Goal: Find specific page/section: Find specific page/section

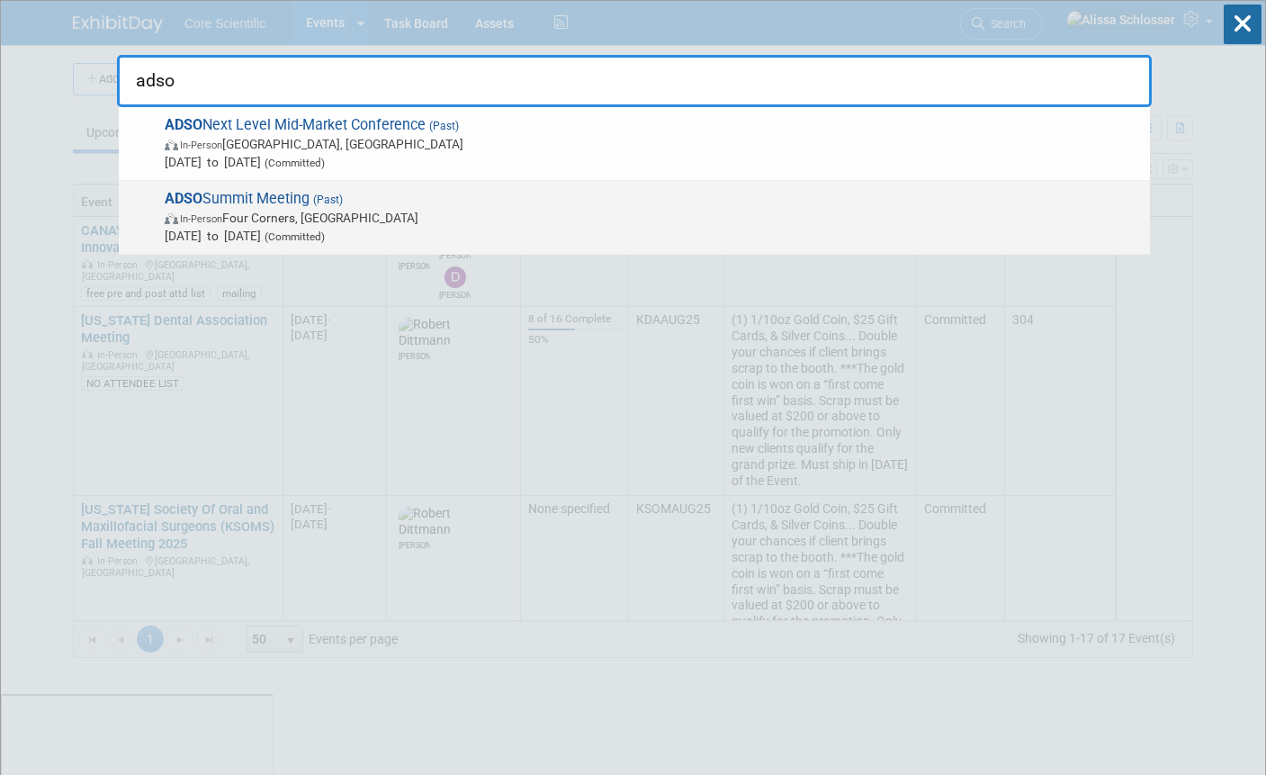
type input "adso"
click at [268, 213] on span "In-Person Four Corners, [GEOGRAPHIC_DATA]" at bounding box center [653, 218] width 976 height 18
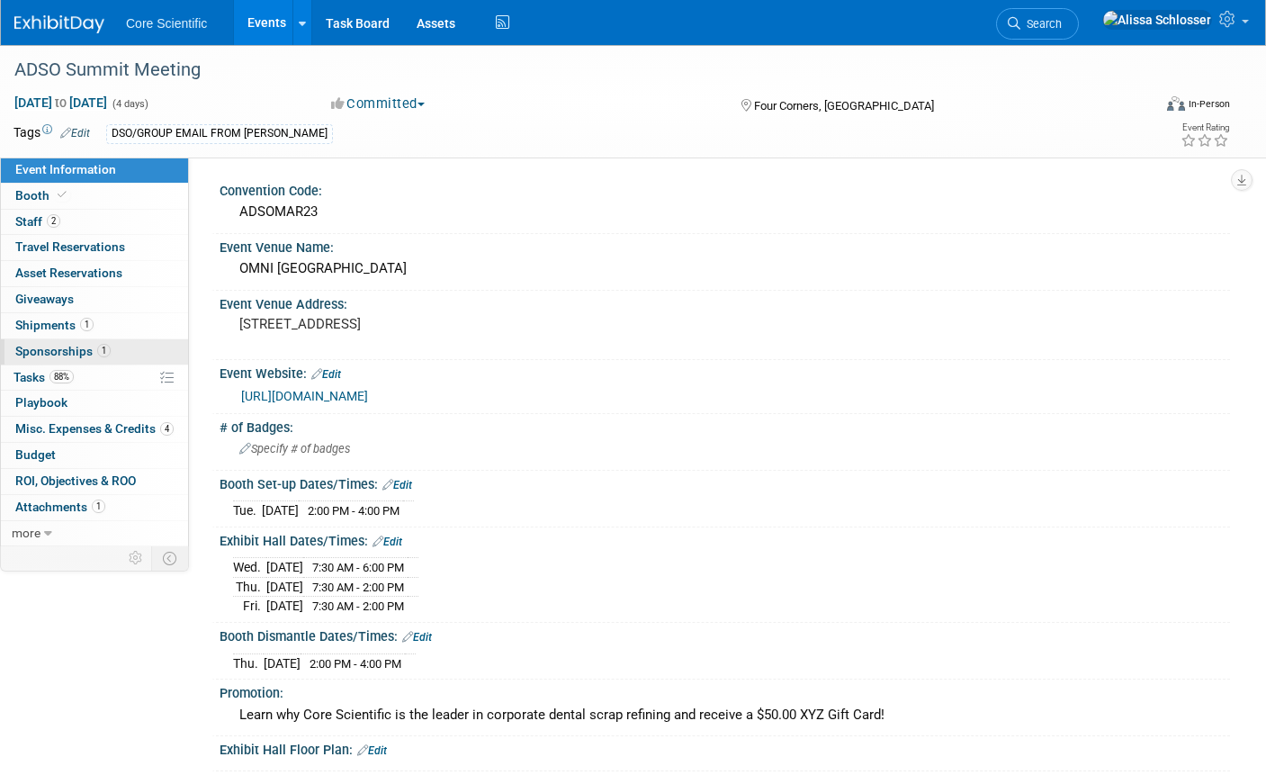
click at [47, 342] on link "1 Sponsorships 1" at bounding box center [94, 351] width 187 height 25
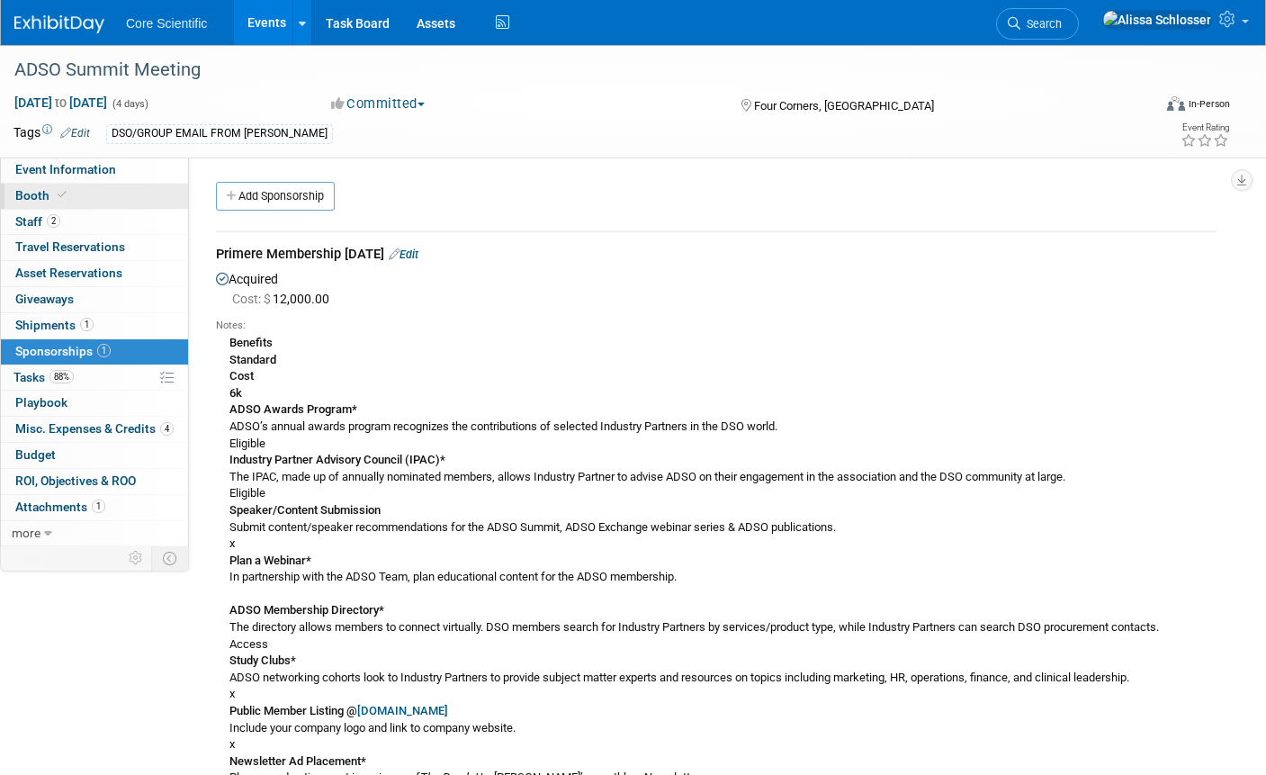
click at [39, 198] on span "Booth" at bounding box center [42, 195] width 55 height 14
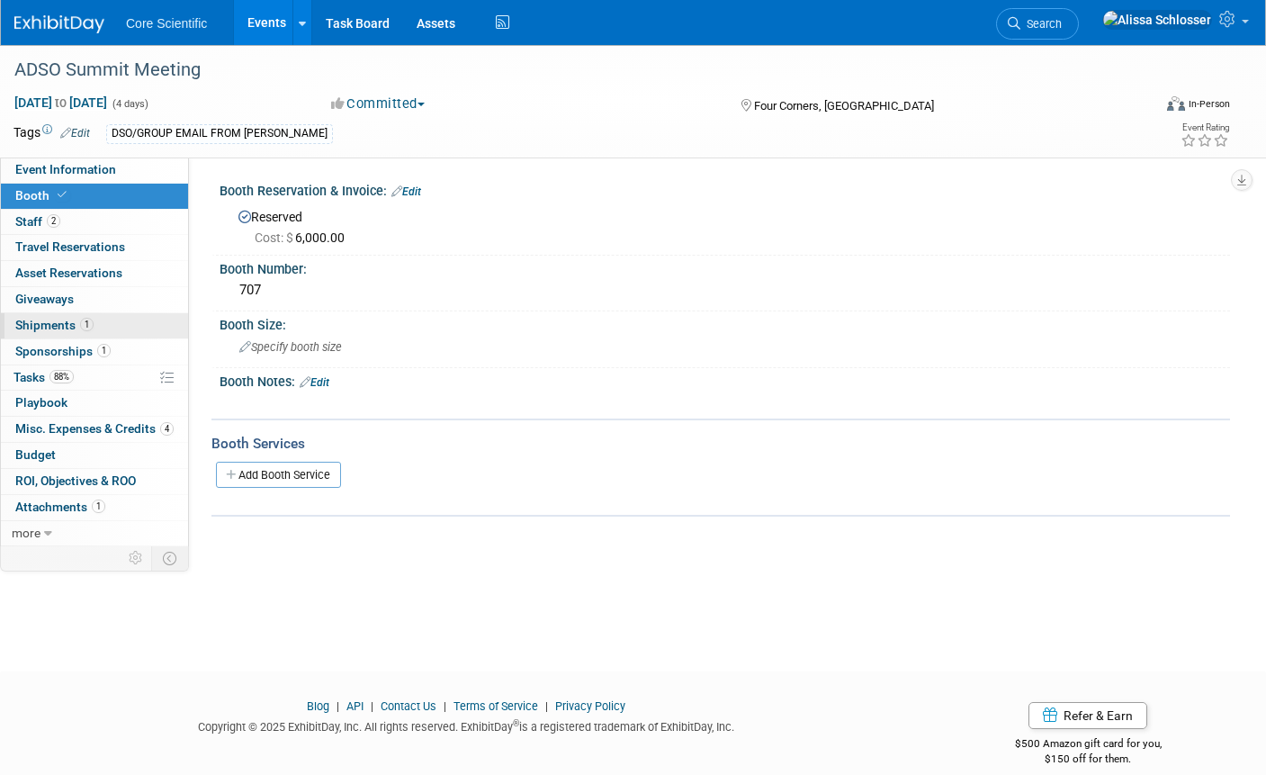
click at [46, 324] on span "Shipments 1" at bounding box center [54, 325] width 78 height 14
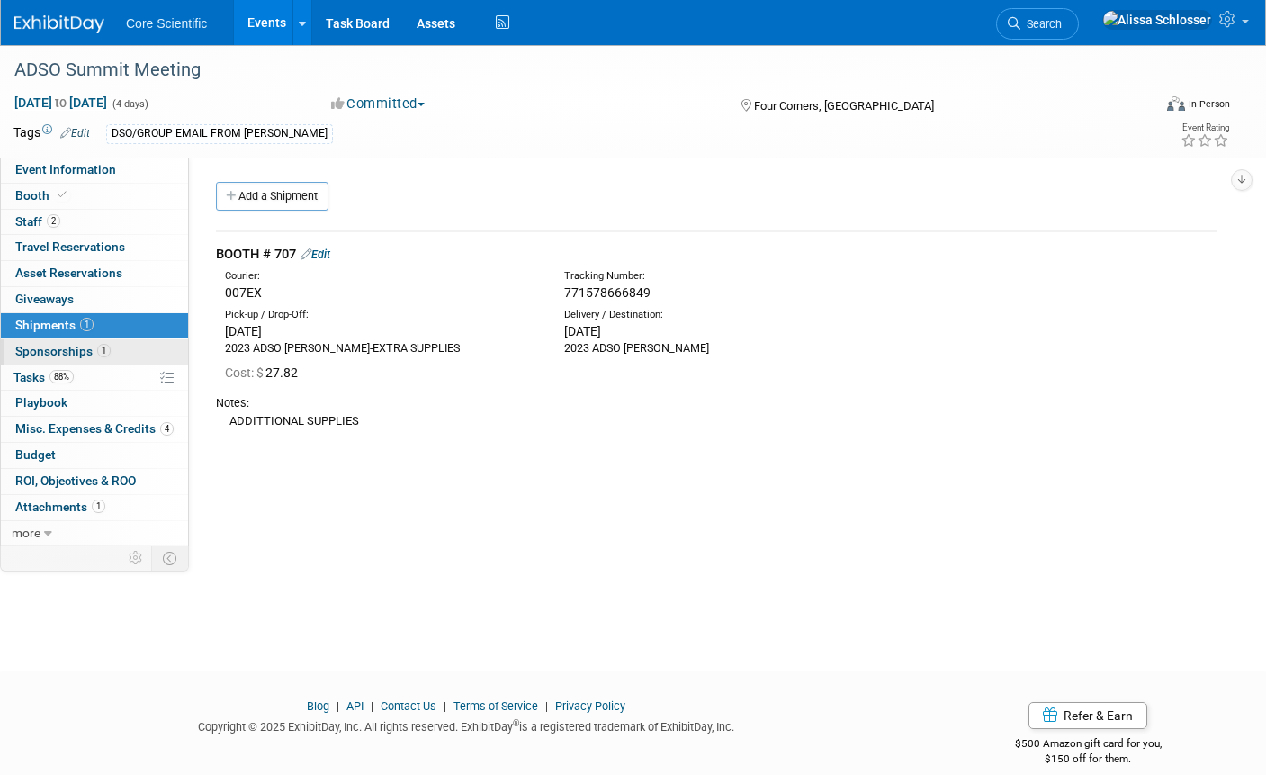
click at [54, 351] on span "Sponsorships 1" at bounding box center [62, 351] width 95 height 14
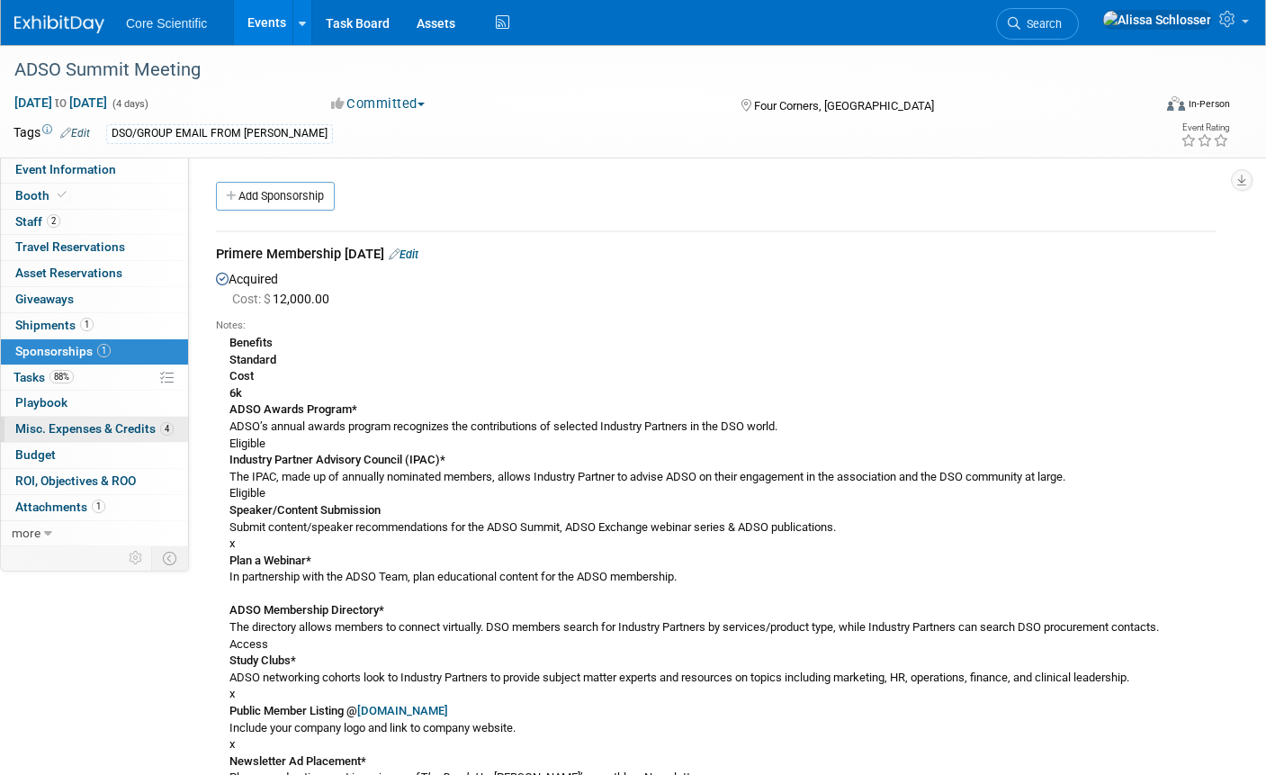
click at [64, 426] on span "Misc. Expenses & Credits 4" at bounding box center [94, 428] width 158 height 14
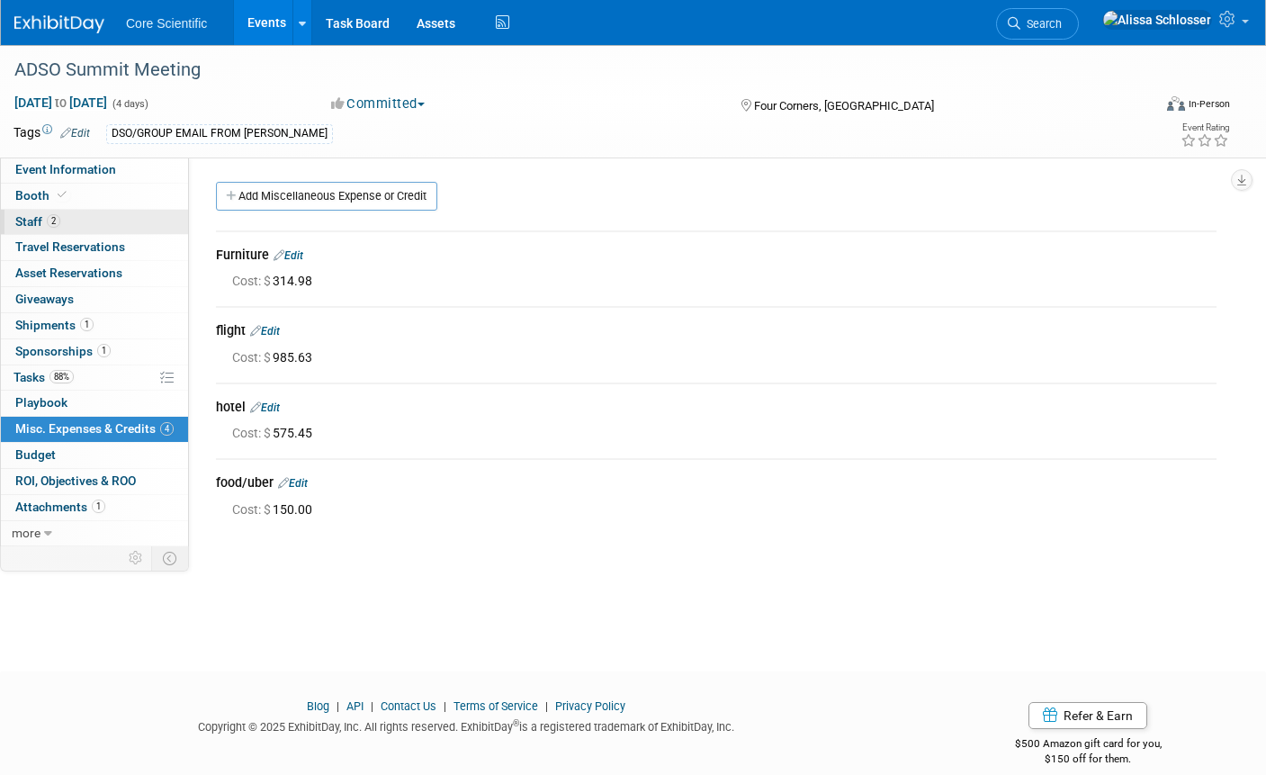
click at [22, 217] on span "Staff 2" at bounding box center [37, 221] width 45 height 14
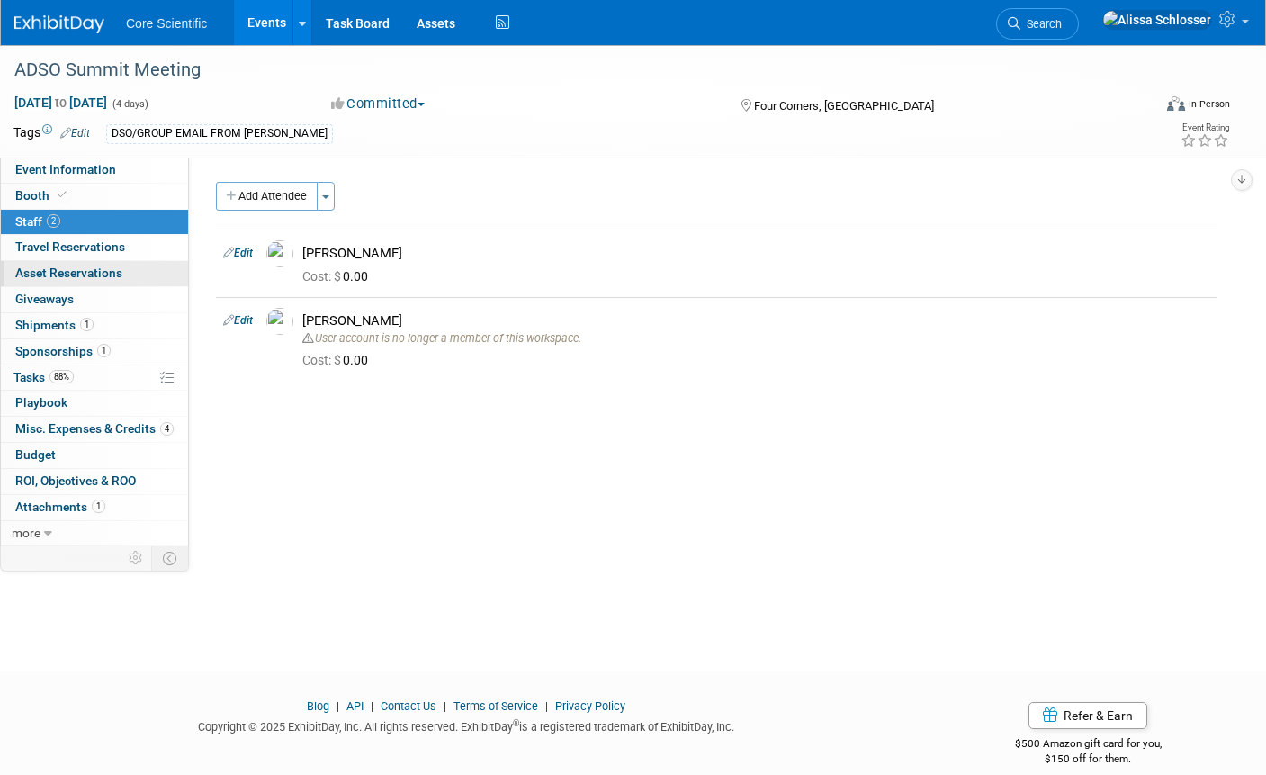
click at [31, 274] on span "Asset Reservations 0" at bounding box center [68, 272] width 107 height 14
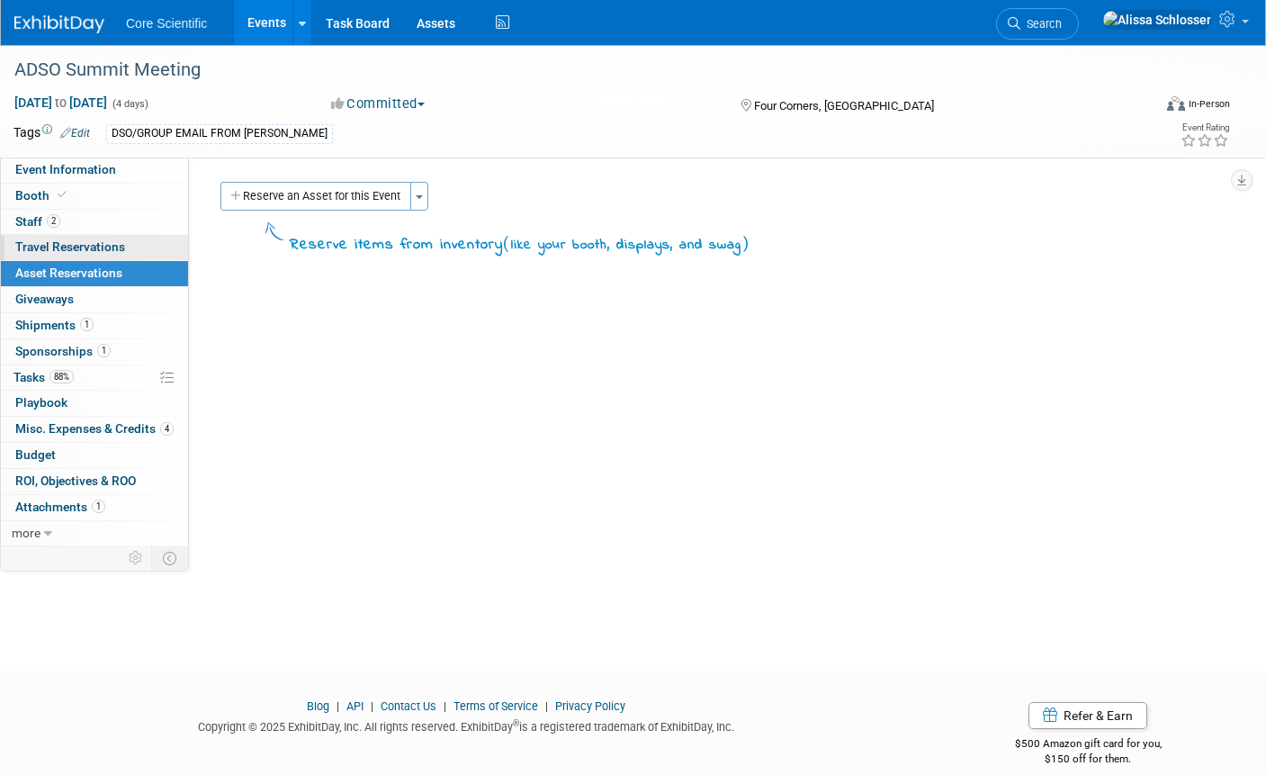
click at [34, 246] on span "Travel Reservations 0" at bounding box center [70, 246] width 110 height 14
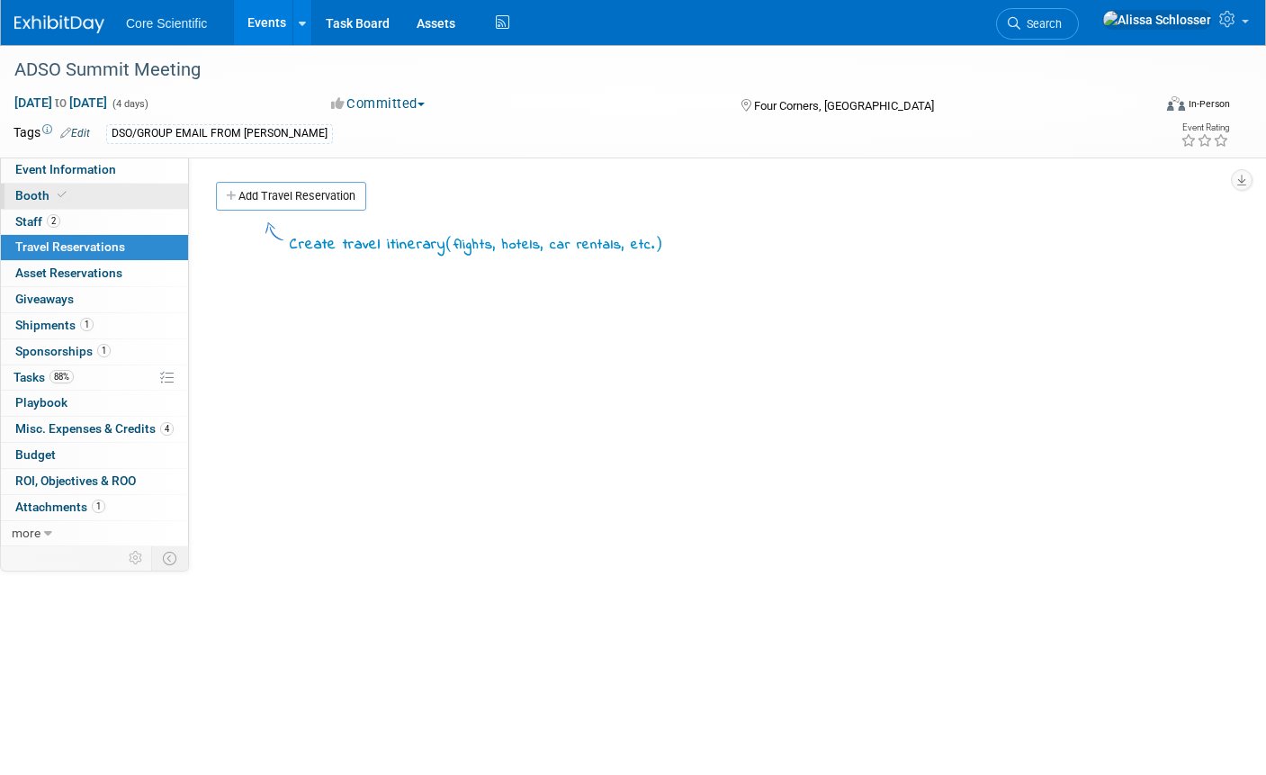
click at [44, 191] on span "Booth" at bounding box center [42, 195] width 55 height 14
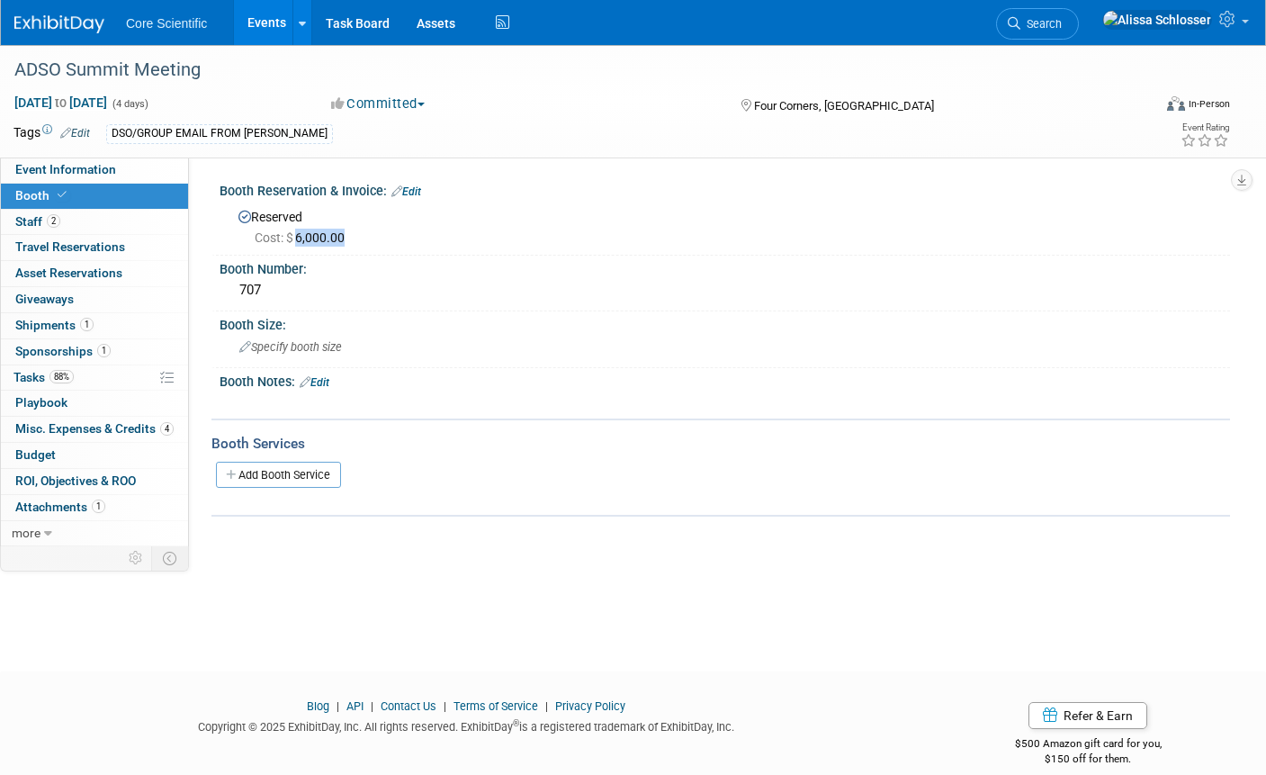
drag, startPoint x: 301, startPoint y: 237, endPoint x: 359, endPoint y: 235, distance: 57.6
click at [359, 235] on div "Cost: $ 6,000.00" at bounding box center [736, 238] width 962 height 18
click at [282, 292] on div "707" at bounding box center [724, 290] width 983 height 28
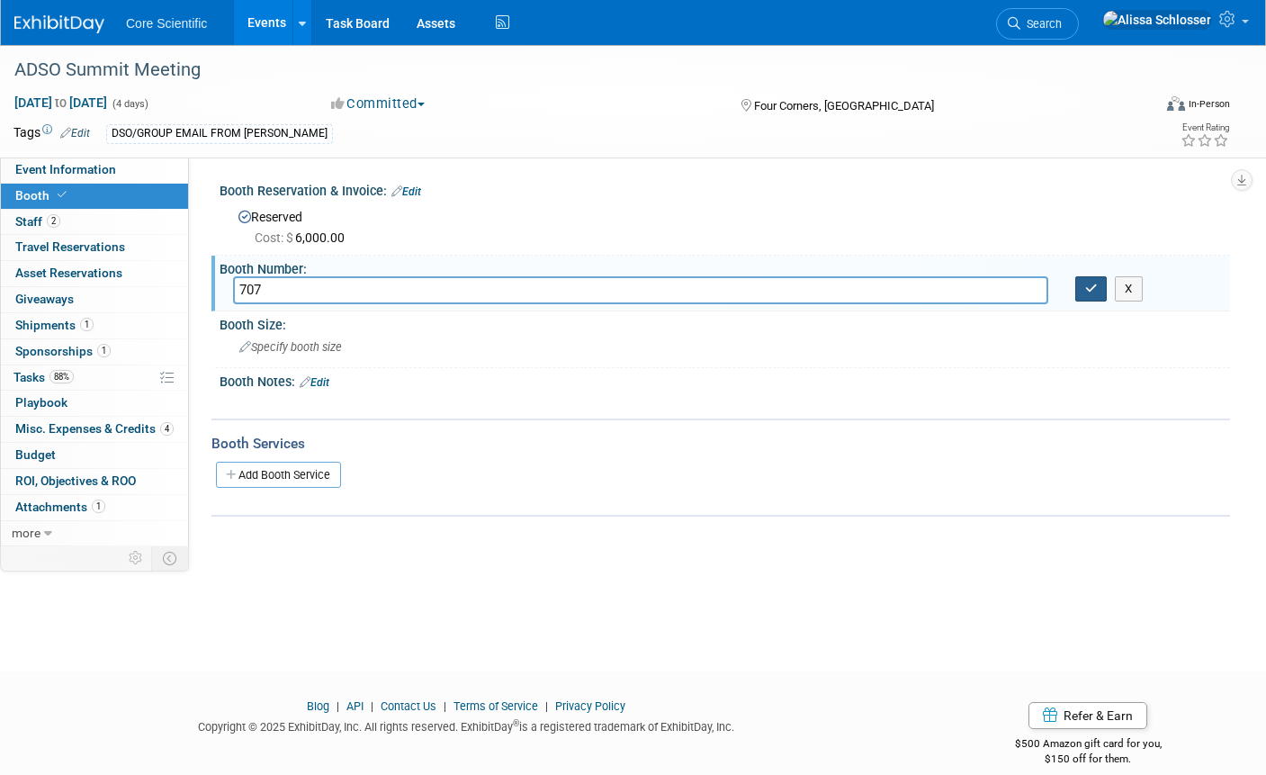
click at [1097, 294] on icon "button" at bounding box center [1091, 289] width 13 height 12
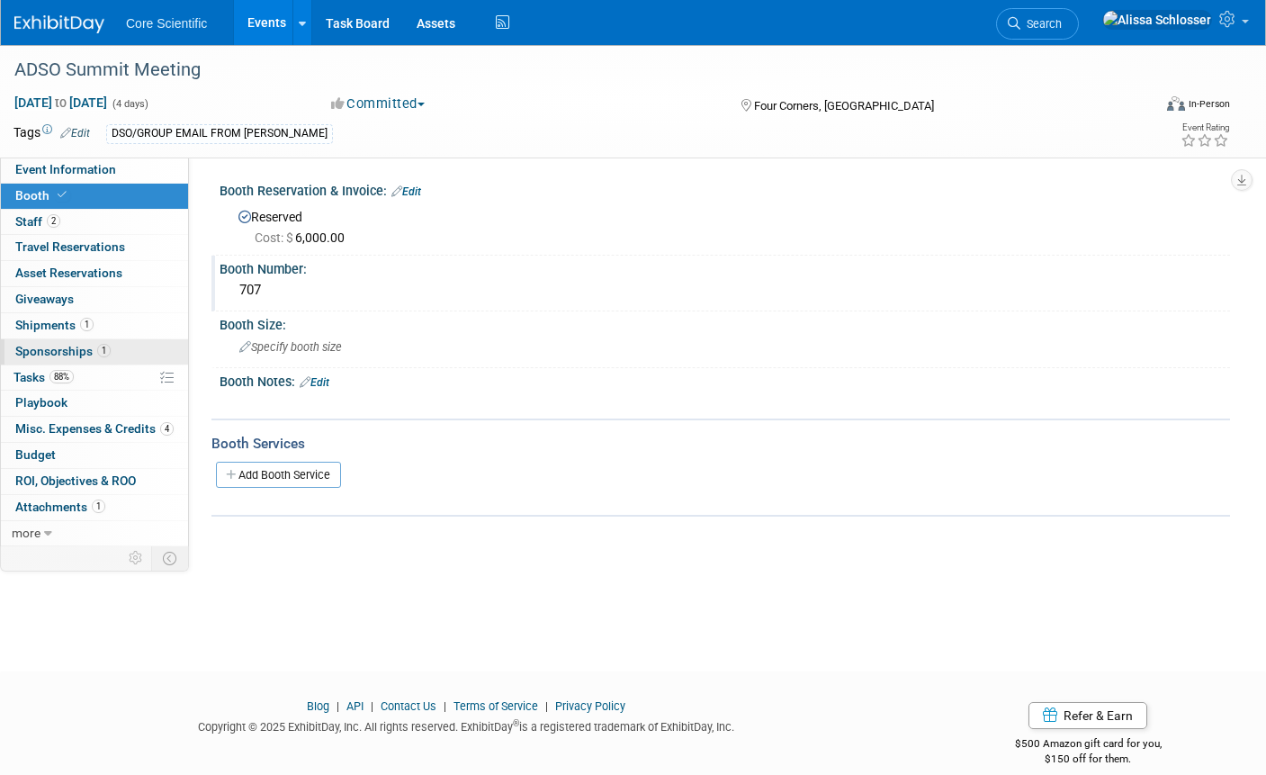
click at [69, 349] on span "Sponsorships 1" at bounding box center [62, 351] width 95 height 14
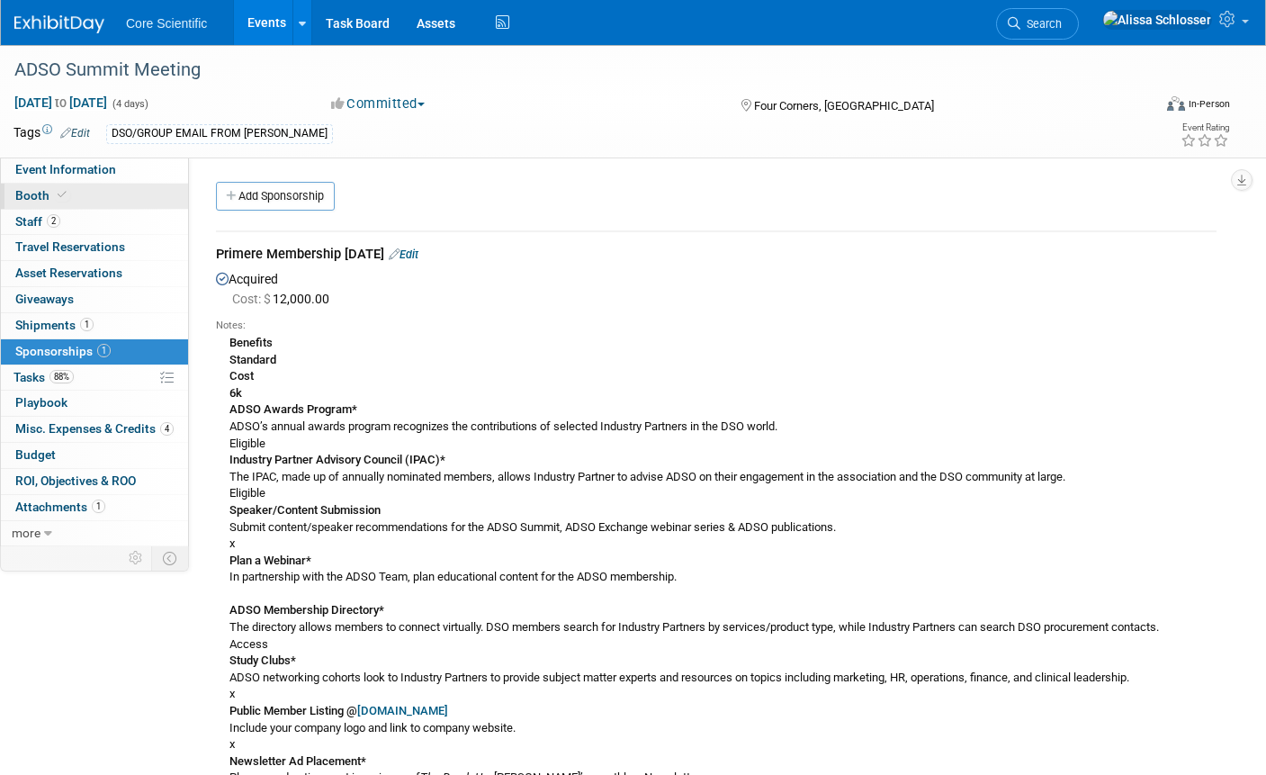
click at [19, 196] on span "Booth" at bounding box center [42, 195] width 55 height 14
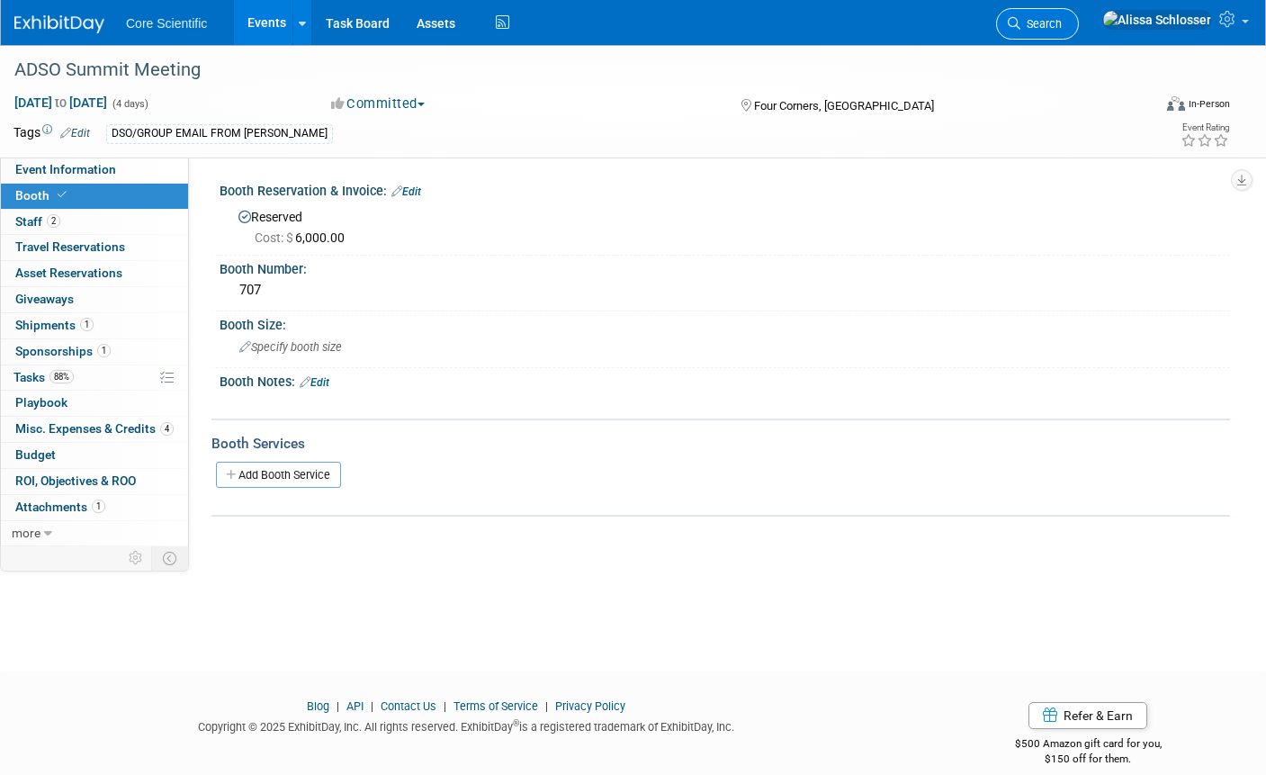
click at [1020, 28] on icon at bounding box center [1014, 23] width 13 height 13
click at [1094, 28] on div "Recently Viewed Events: ADSO Summit Meeting In-Person Four Corners, FL Mar 28, …" at bounding box center [634, 271] width 1035 height 541
type input "d"
click at [1062, 22] on span "Search" at bounding box center [1040, 23] width 41 height 13
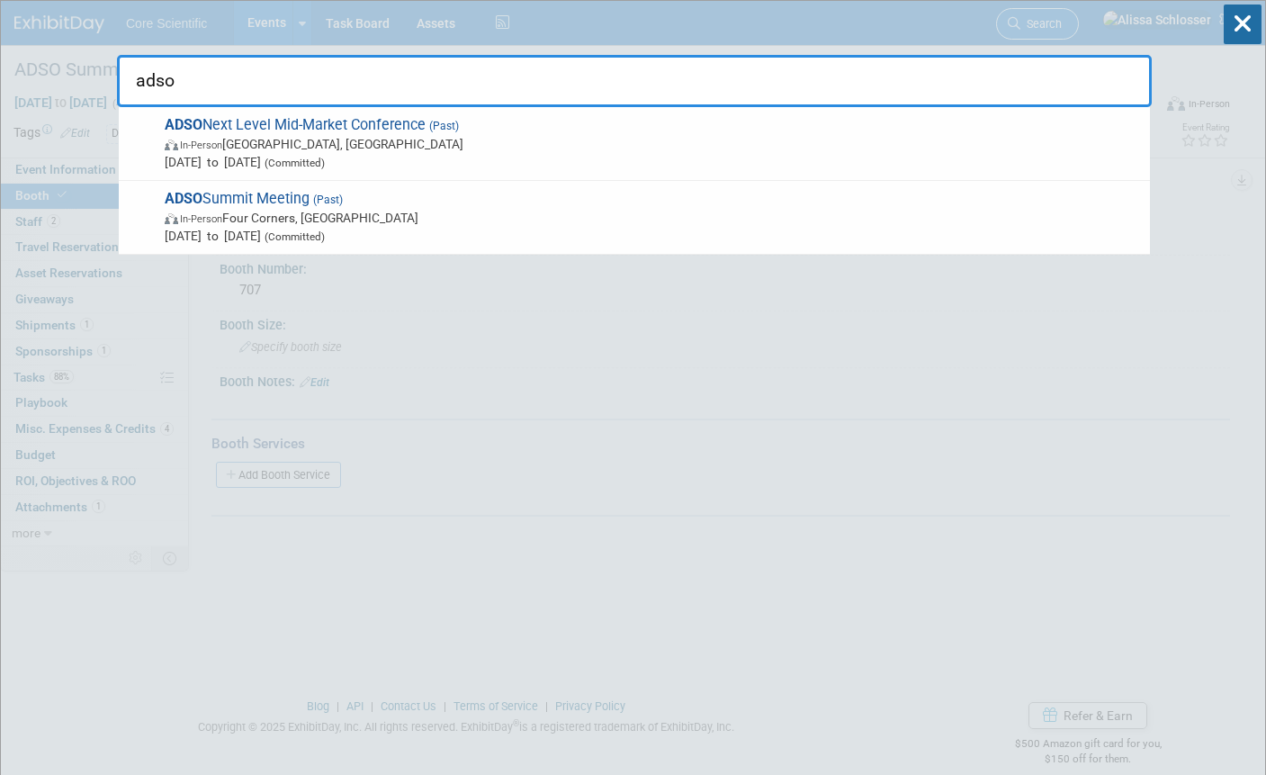
scroll to position [2, 0]
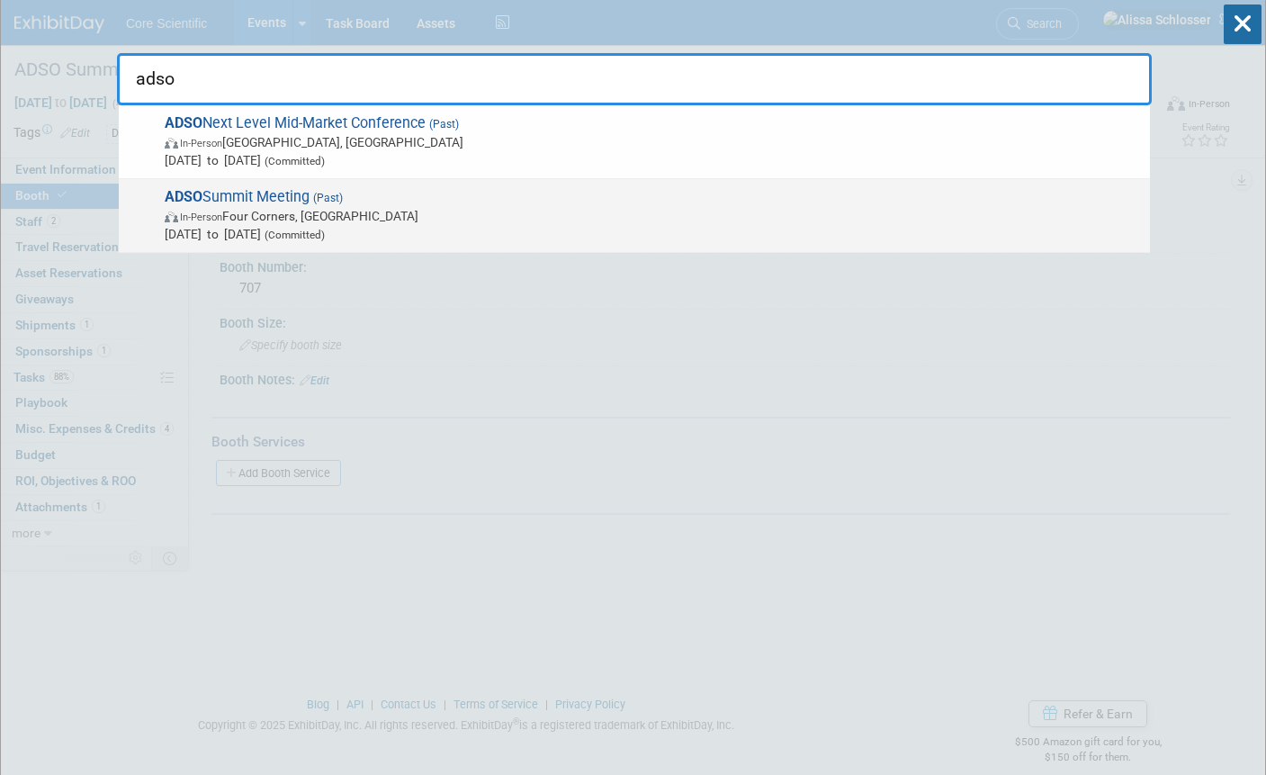
type input "adso"
click at [305, 210] on span "In-Person Four Corners, FL" at bounding box center [653, 216] width 976 height 18
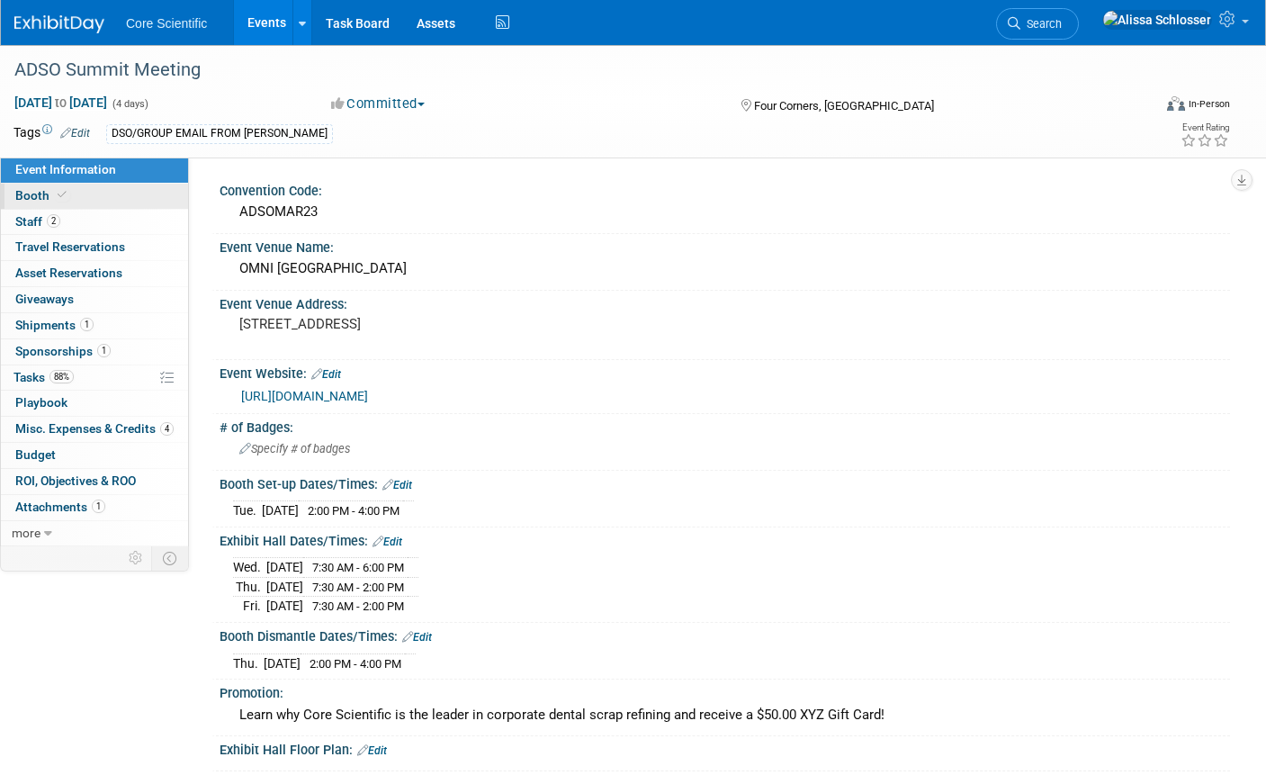
click at [42, 199] on span "Booth" at bounding box center [42, 195] width 55 height 14
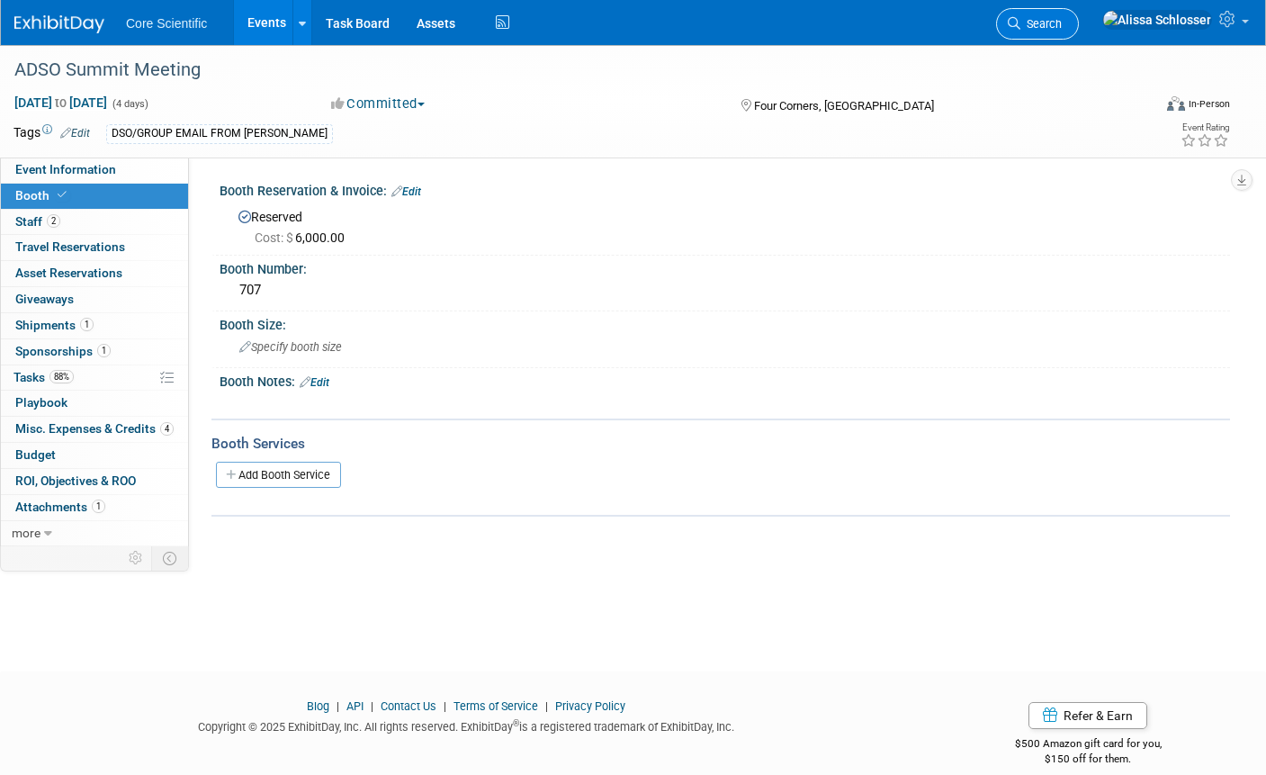
click at [1079, 32] on link "Search" at bounding box center [1037, 23] width 83 height 31
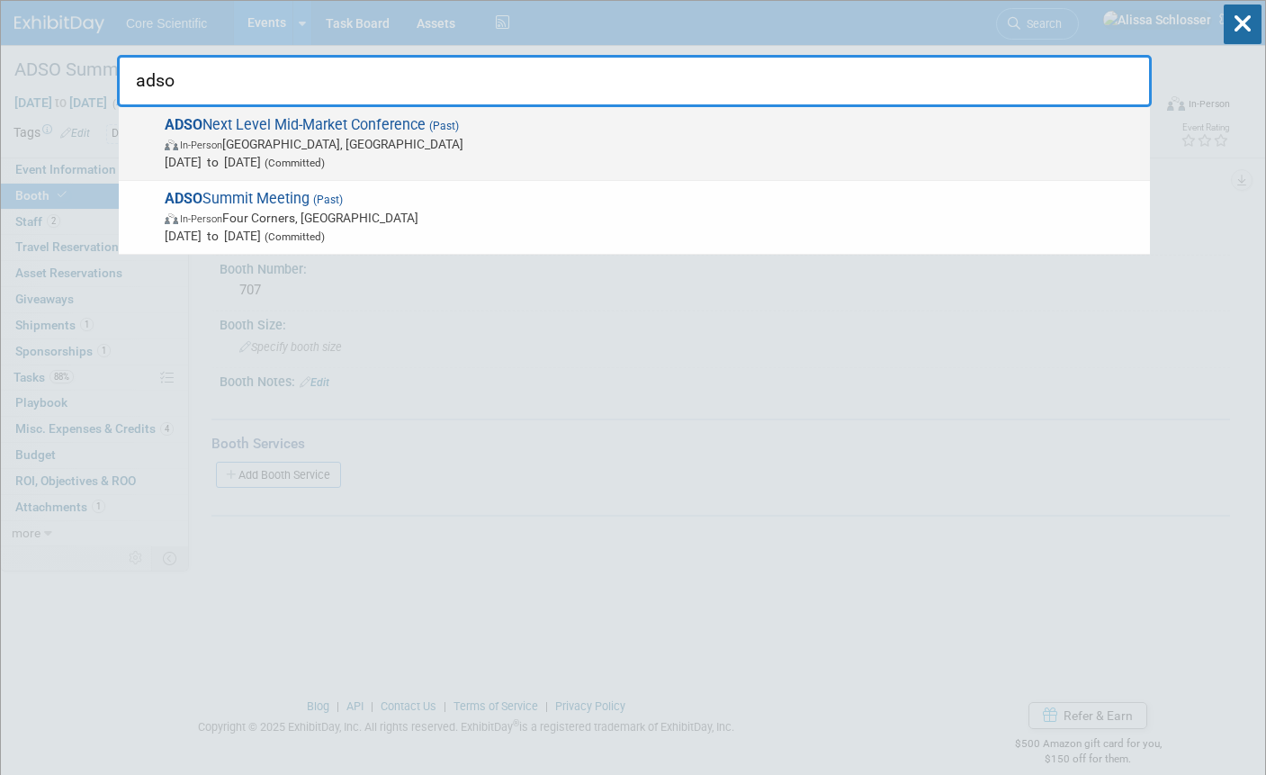
type input "adso"
click at [549, 112] on div "ADSO Next Level Mid-Market Conference (Past) In-Person [GEOGRAPHIC_DATA], [GEOG…" at bounding box center [634, 144] width 1031 height 74
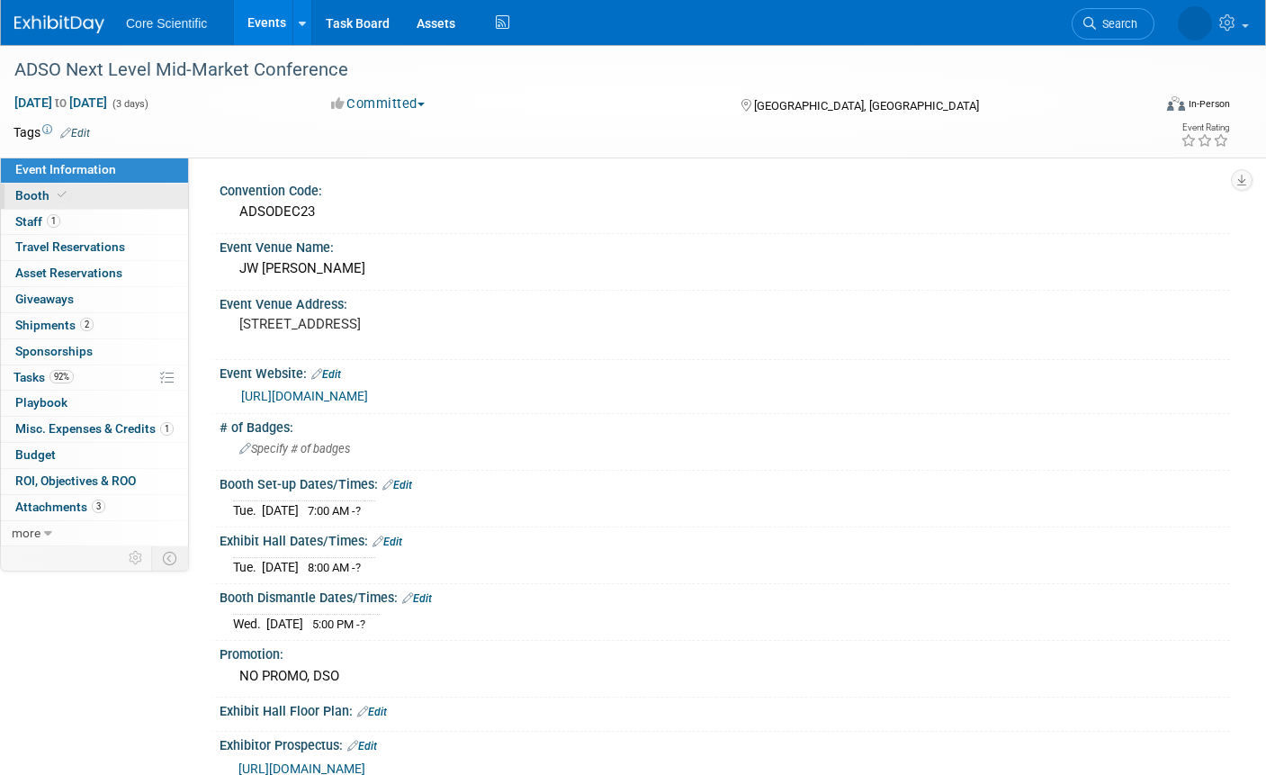
click at [41, 194] on span "Booth" at bounding box center [42, 195] width 55 height 14
